Goal: Download file/media

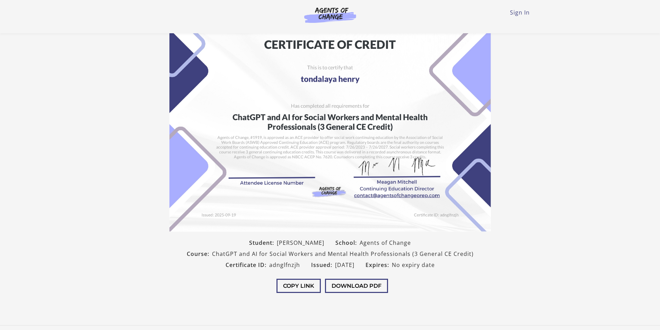
scroll to position [69, 0]
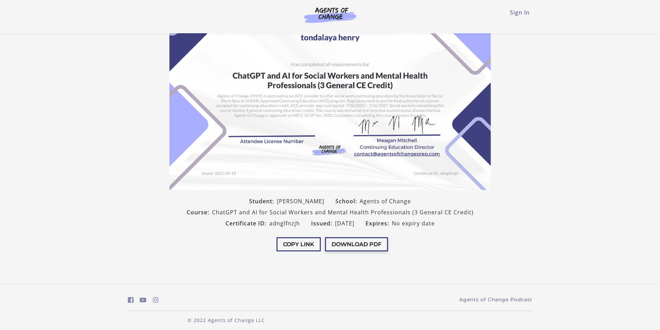
click at [367, 247] on button "Download PDF" at bounding box center [356, 244] width 63 height 14
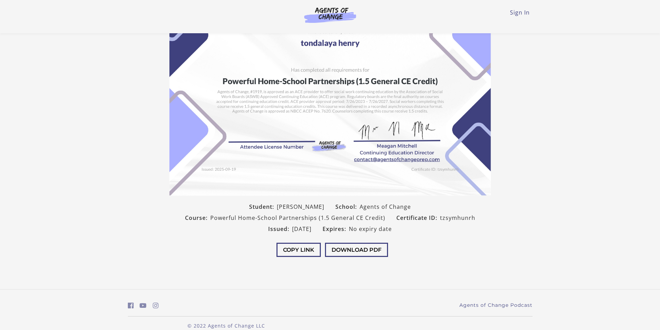
scroll to position [73, 0]
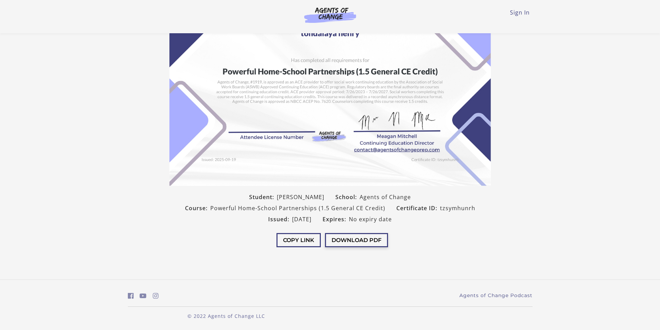
click at [358, 240] on button "Download PDF" at bounding box center [356, 240] width 63 height 14
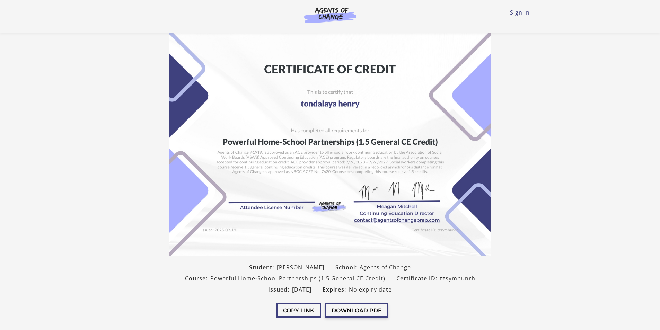
scroll to position [0, 0]
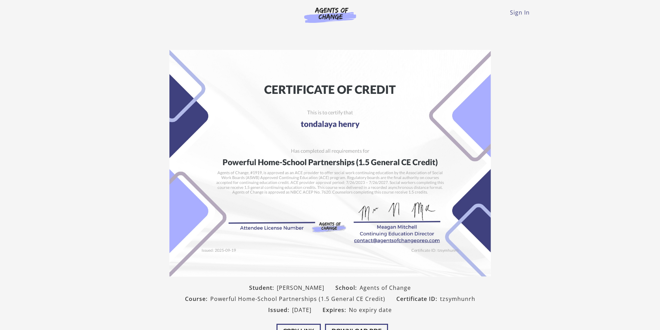
click at [338, 12] on img at bounding box center [330, 15] width 67 height 16
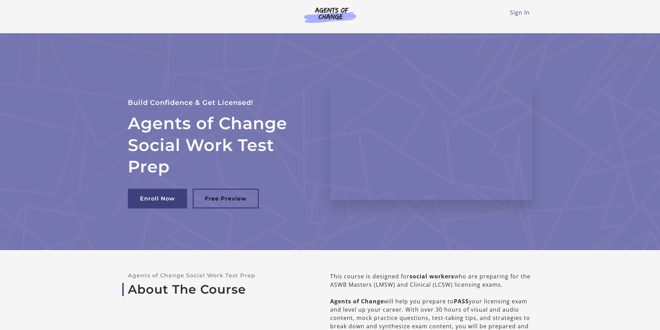
click at [335, 10] on img at bounding box center [330, 15] width 67 height 16
click at [520, 13] on link "Sign In" at bounding box center [520, 13] width 20 height 8
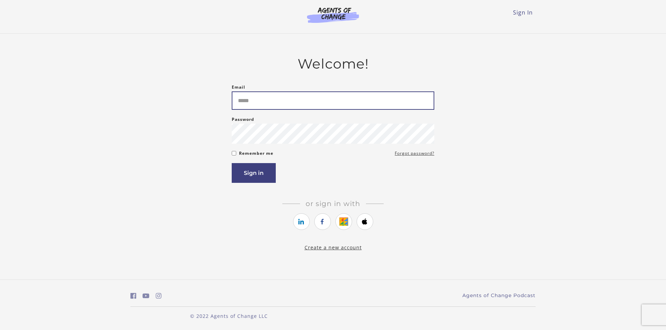
click at [288, 103] on input "Email" at bounding box center [333, 101] width 202 height 18
type input "**********"
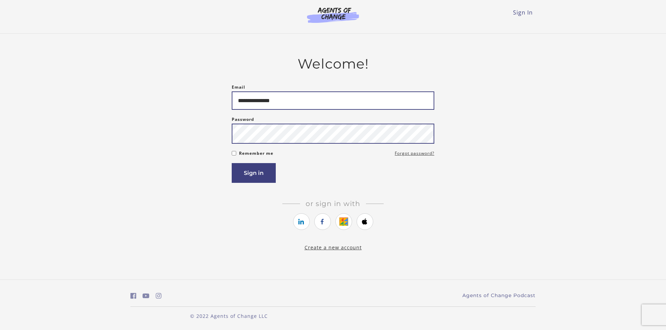
click at [232, 163] on button "Sign in" at bounding box center [254, 173] width 44 height 20
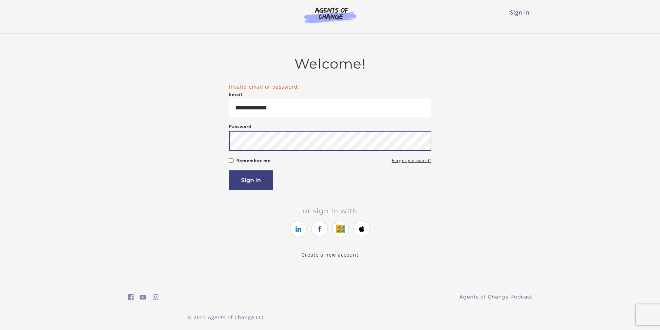
click at [229, 171] on button "Sign in" at bounding box center [251, 181] width 44 height 20
